Goal: Task Accomplishment & Management: Use online tool/utility

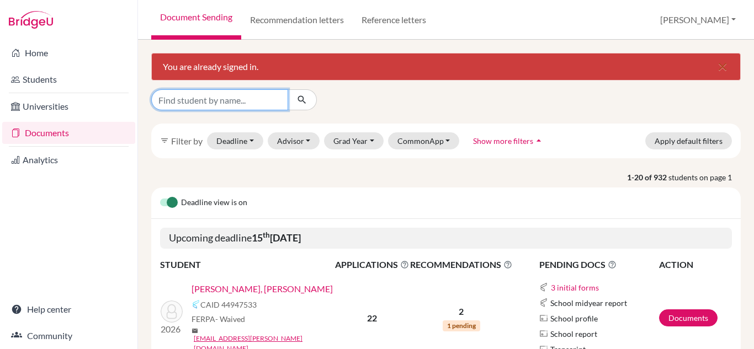
click at [263, 97] on input "Find student by name..." at bounding box center [219, 99] width 137 height 21
type input "shambhavi"
click button "submit" at bounding box center [302, 99] width 29 height 21
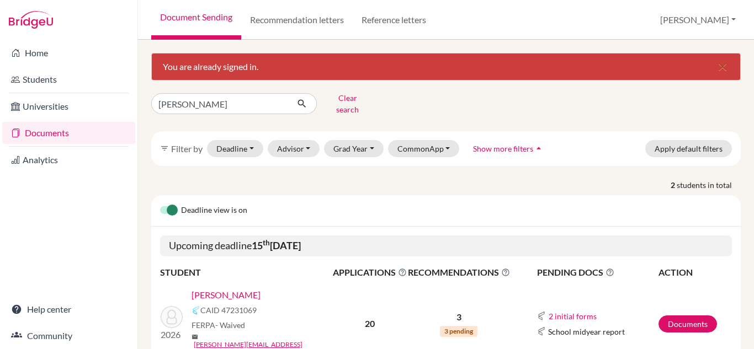
click at [258, 289] on link "[PERSON_NAME]" at bounding box center [225, 295] width 69 height 13
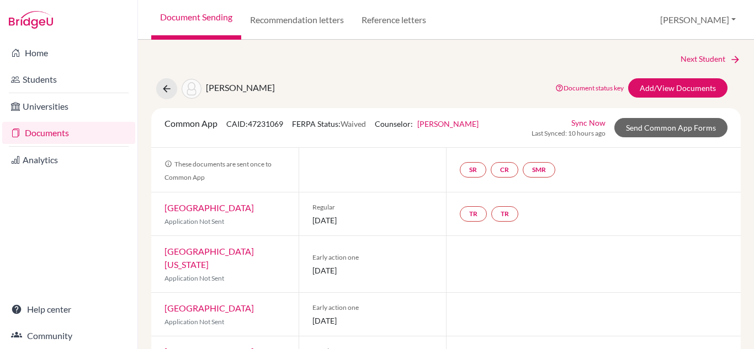
click at [462, 260] on div at bounding box center [593, 264] width 295 height 56
